Goal: Transaction & Acquisition: Purchase product/service

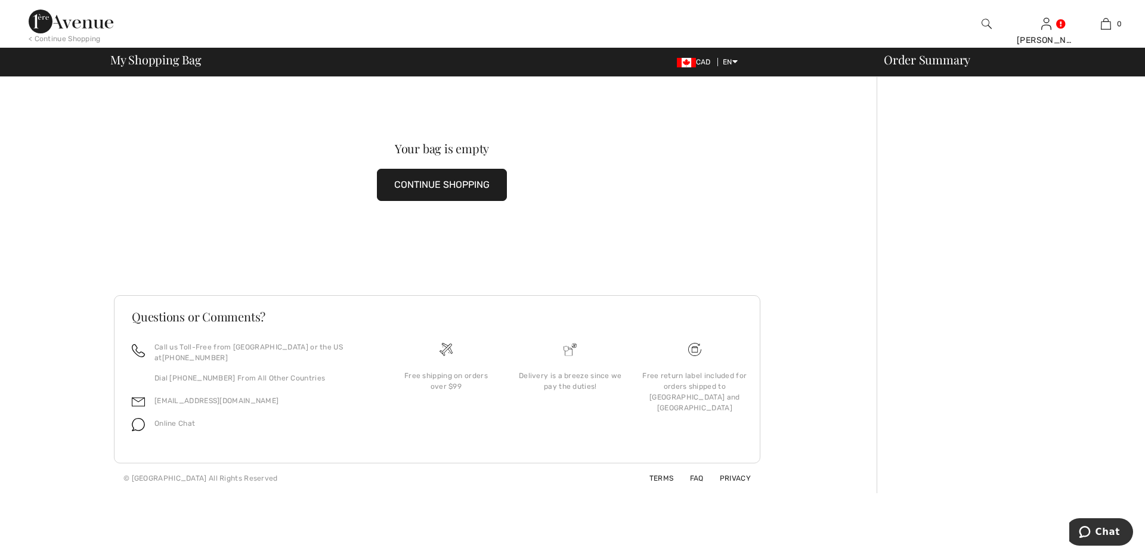
click at [429, 193] on button "CONTINUE SHOPPING" at bounding box center [442, 185] width 130 height 32
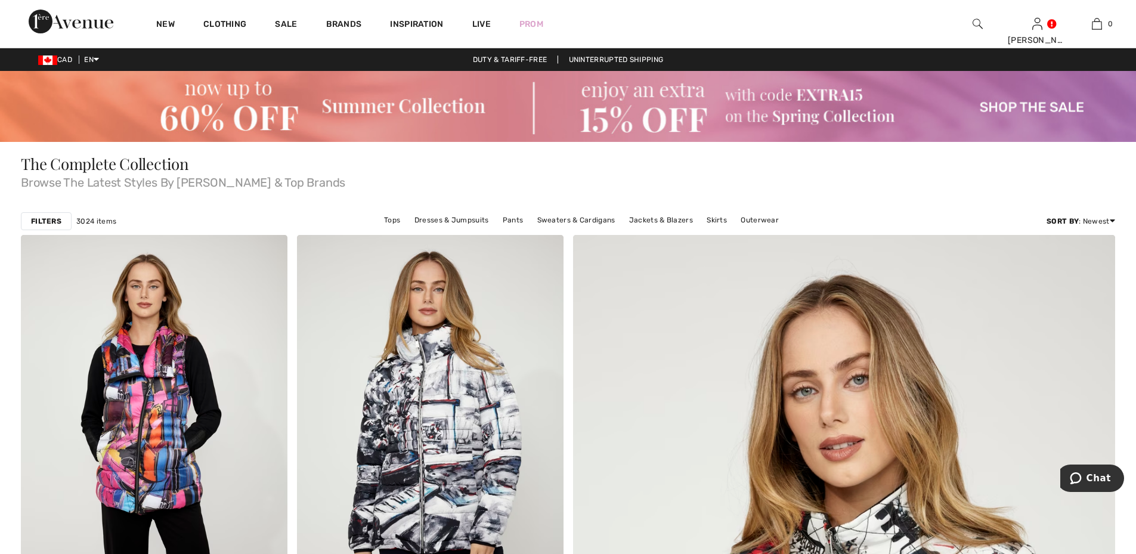
click at [366, 98] on img at bounding box center [568, 106] width 1136 height 71
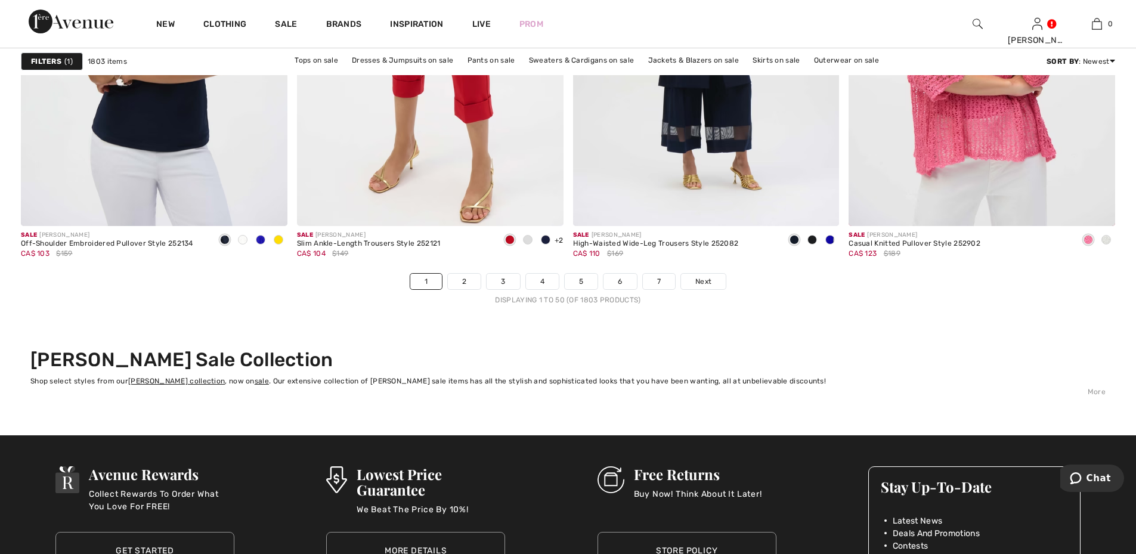
scroll to position [6917, 0]
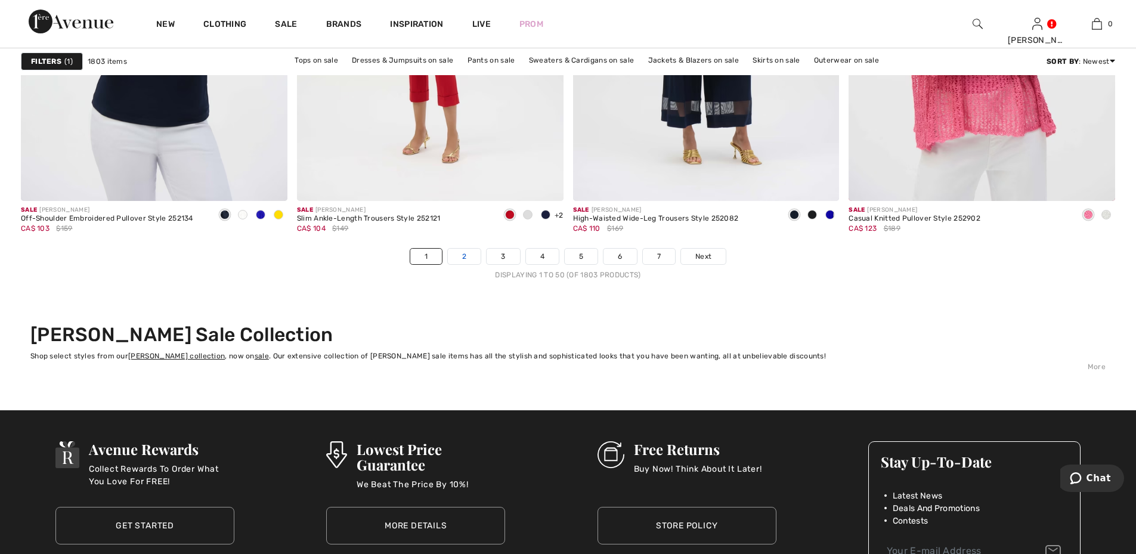
click at [459, 258] on link "2" at bounding box center [464, 257] width 33 height 16
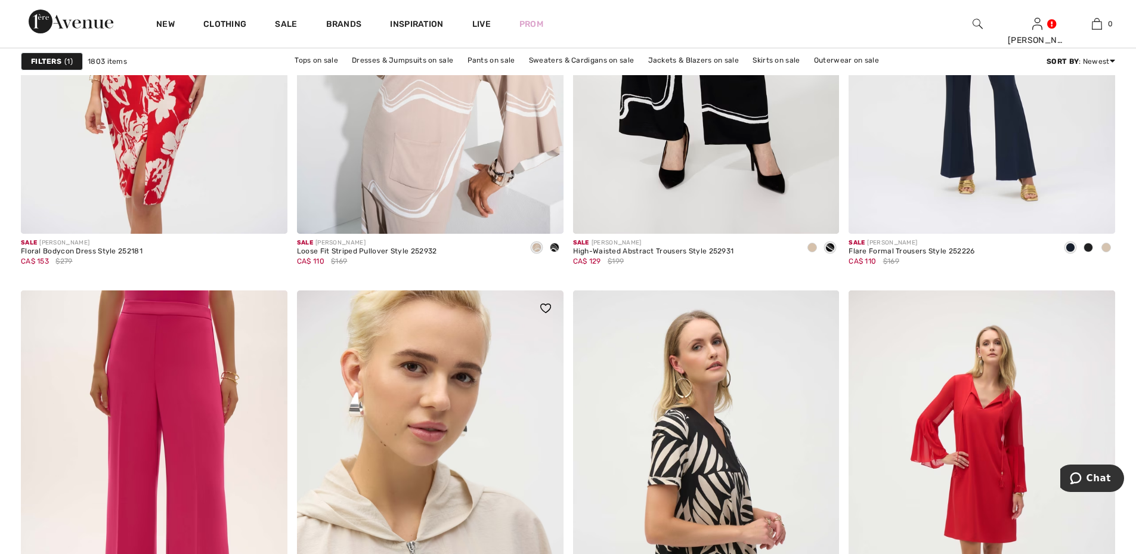
scroll to position [5903, 0]
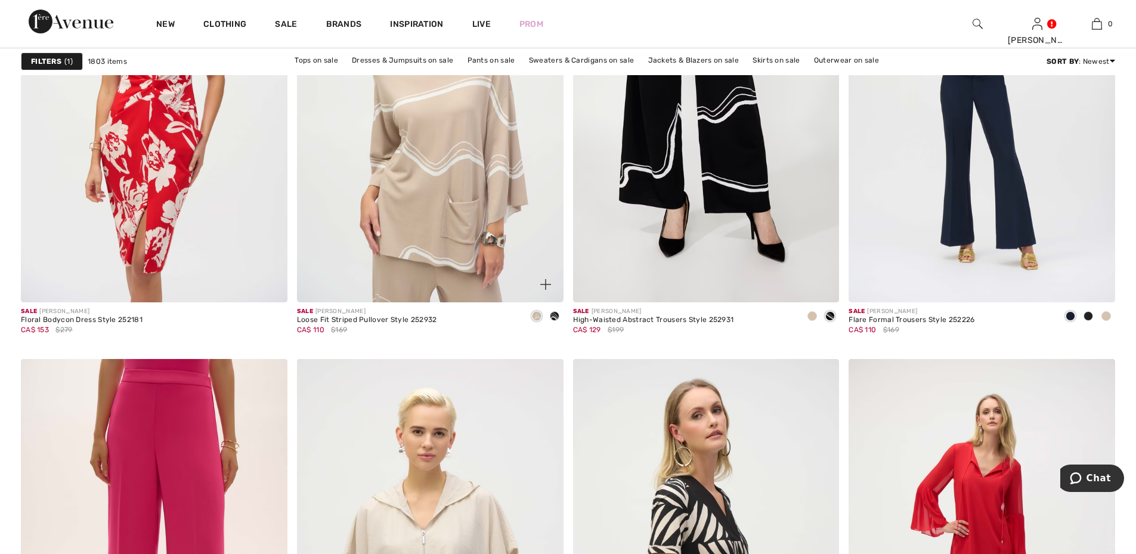
click at [428, 169] on img at bounding box center [430, 103] width 267 height 400
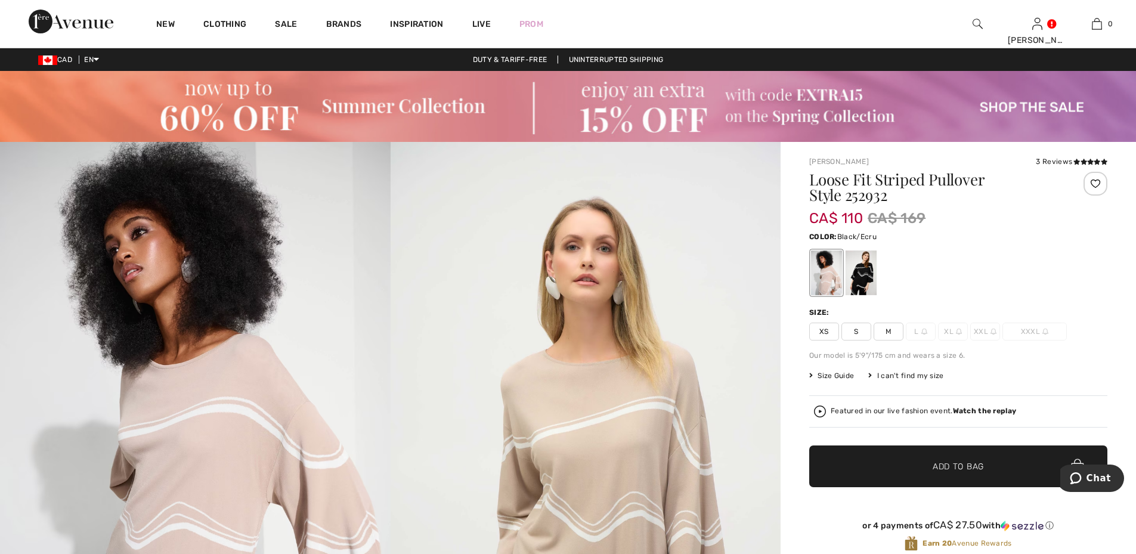
click at [853, 272] on div at bounding box center [861, 272] width 31 height 45
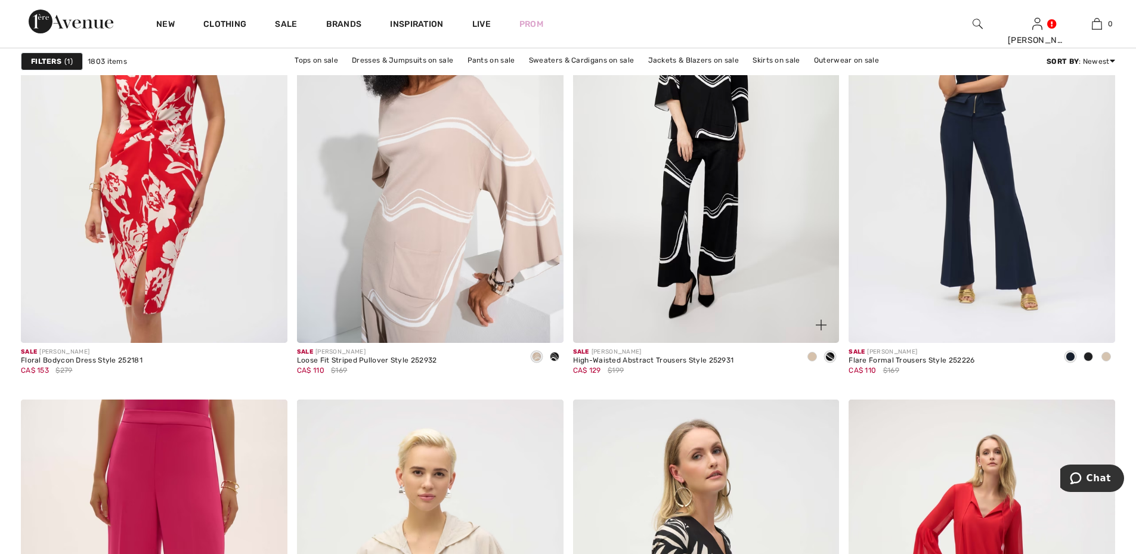
click at [724, 237] on img at bounding box center [706, 143] width 267 height 400
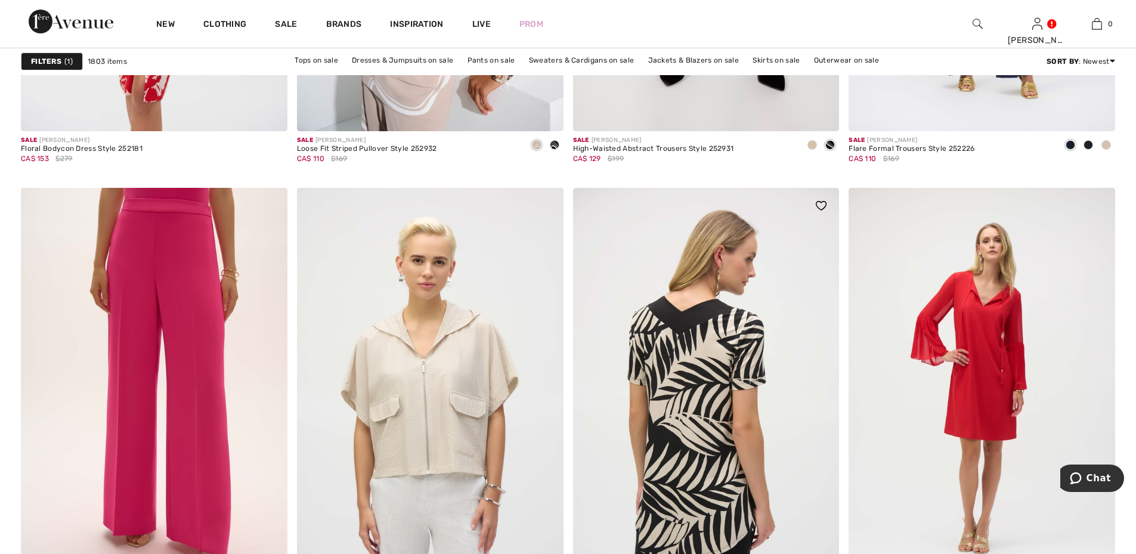
scroll to position [6221, 0]
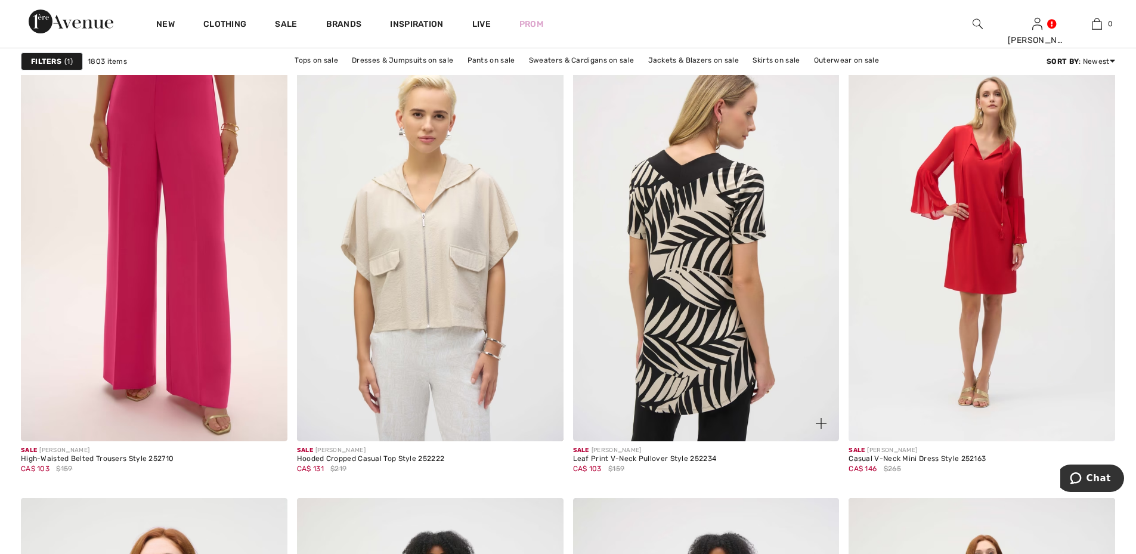
click at [708, 306] on img at bounding box center [706, 242] width 267 height 400
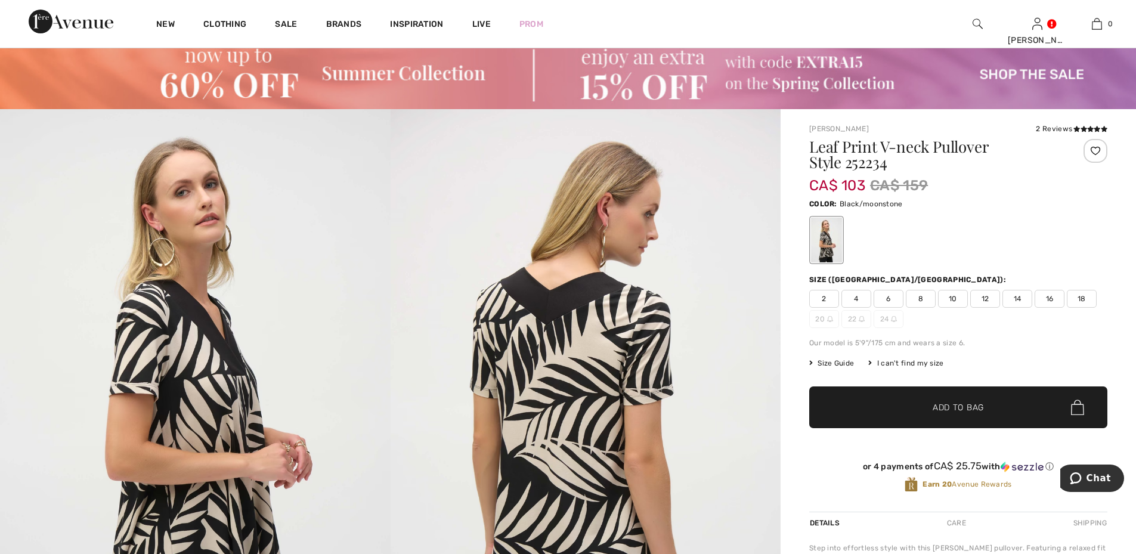
scroll to position [60, 0]
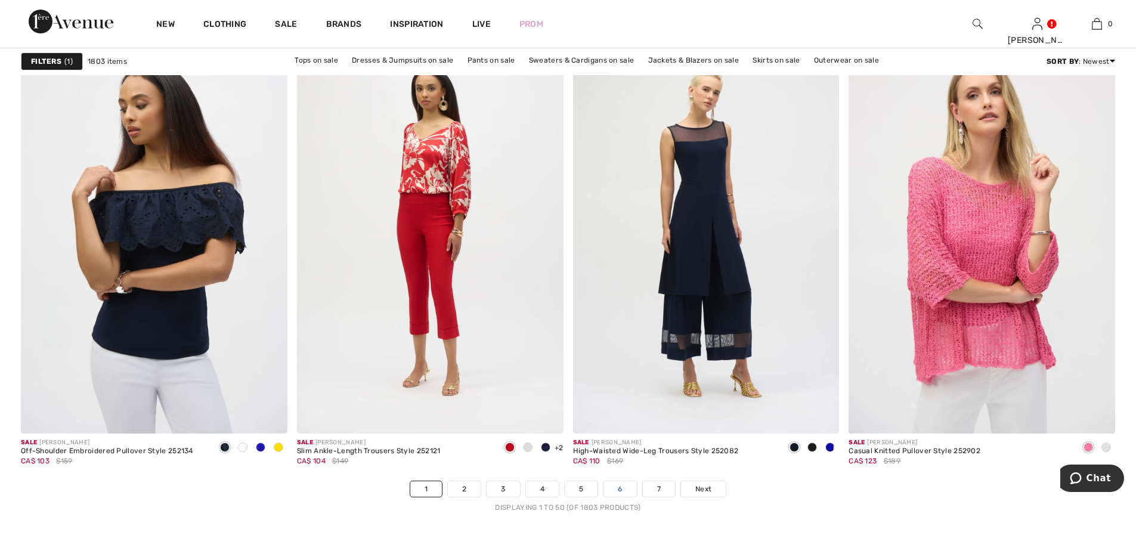
scroll to position [6738, 0]
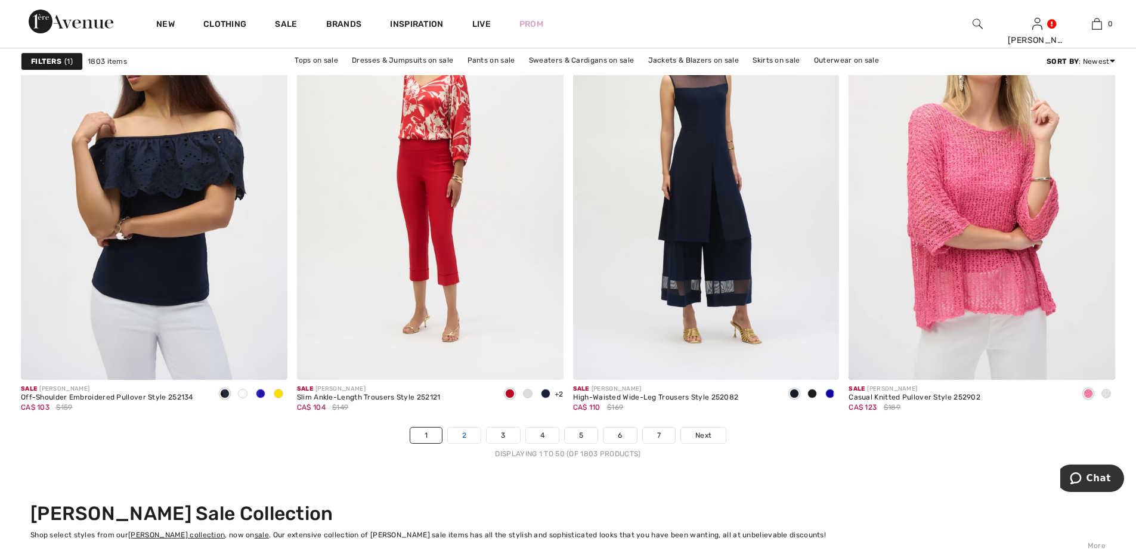
click at [465, 434] on link "2" at bounding box center [464, 436] width 33 height 16
